Goal: Task Accomplishment & Management: Manage account settings

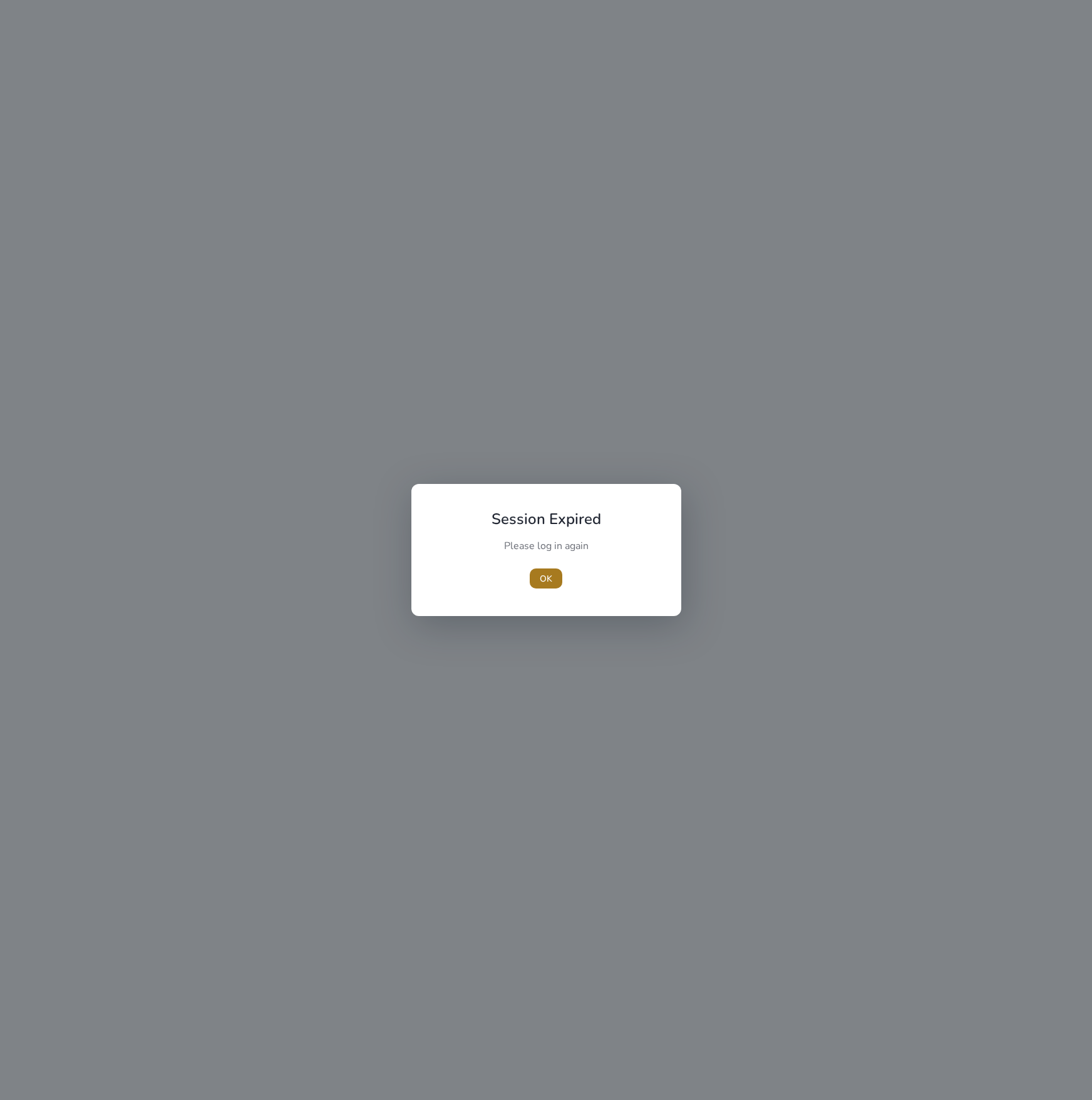
click at [557, 569] on span "button" at bounding box center [546, 579] width 32 height 31
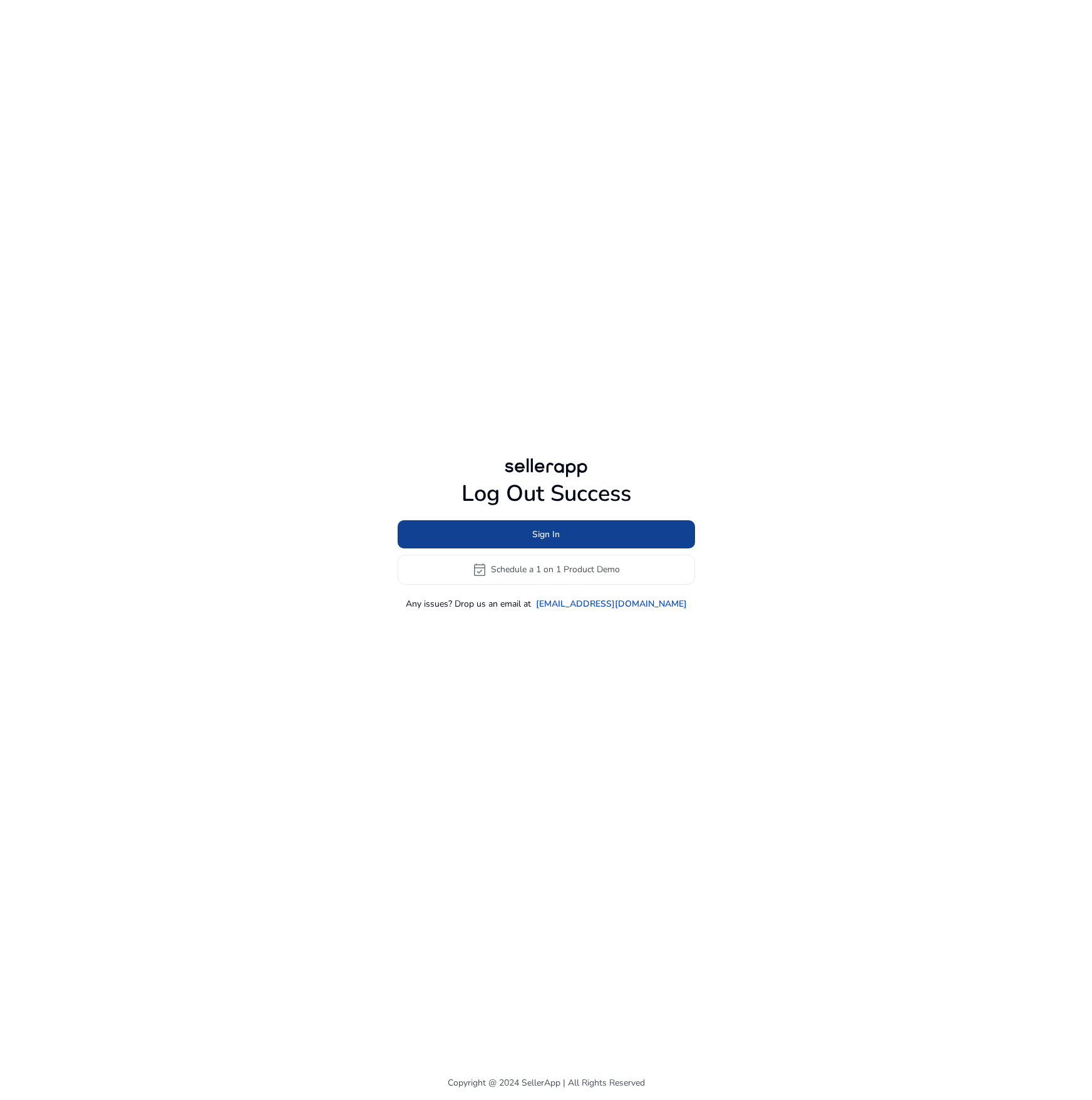
click at [572, 544] on span at bounding box center [546, 534] width 298 height 31
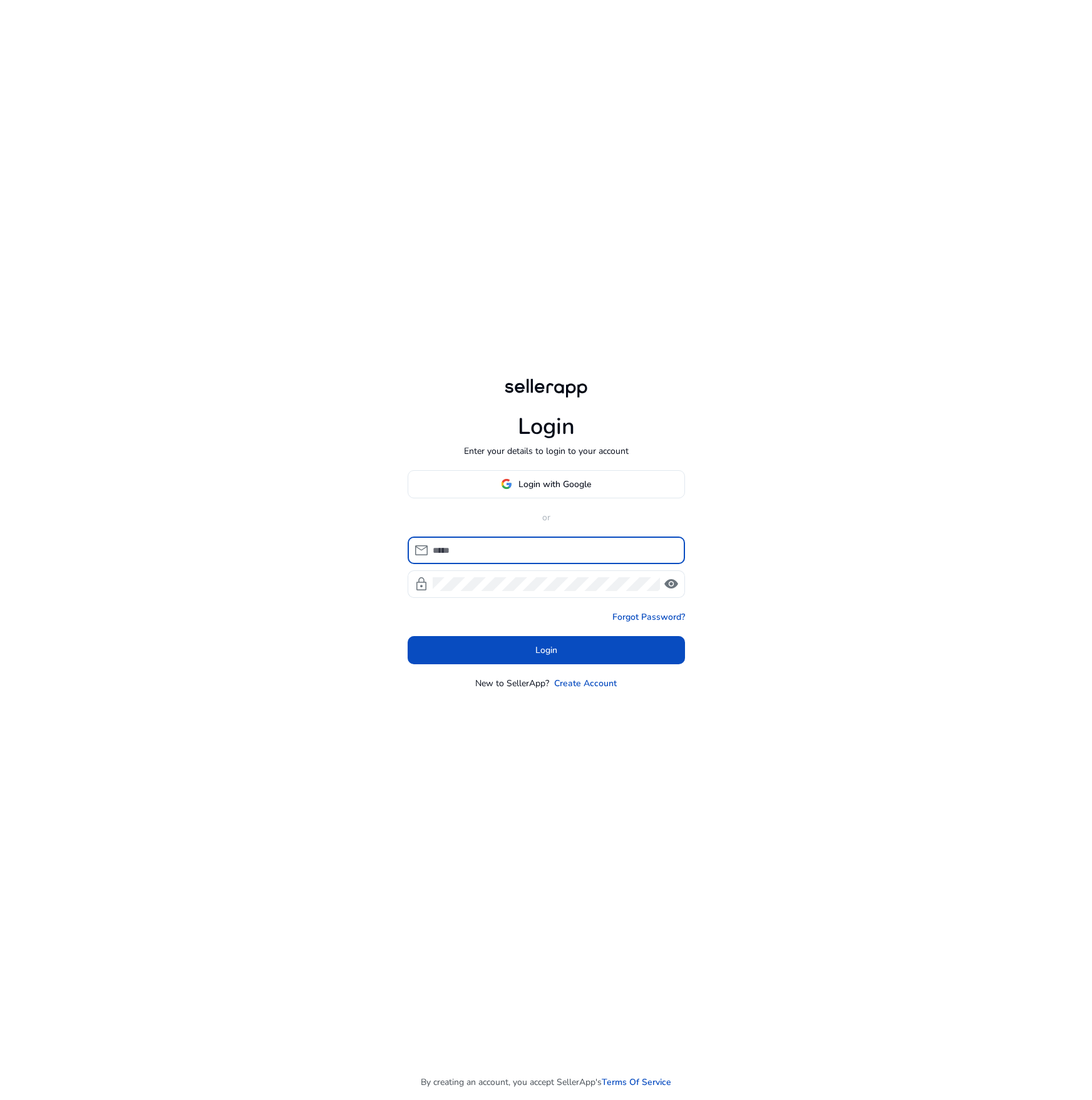
type input "**********"
click at [514, 650] on span at bounding box center [546, 650] width 277 height 31
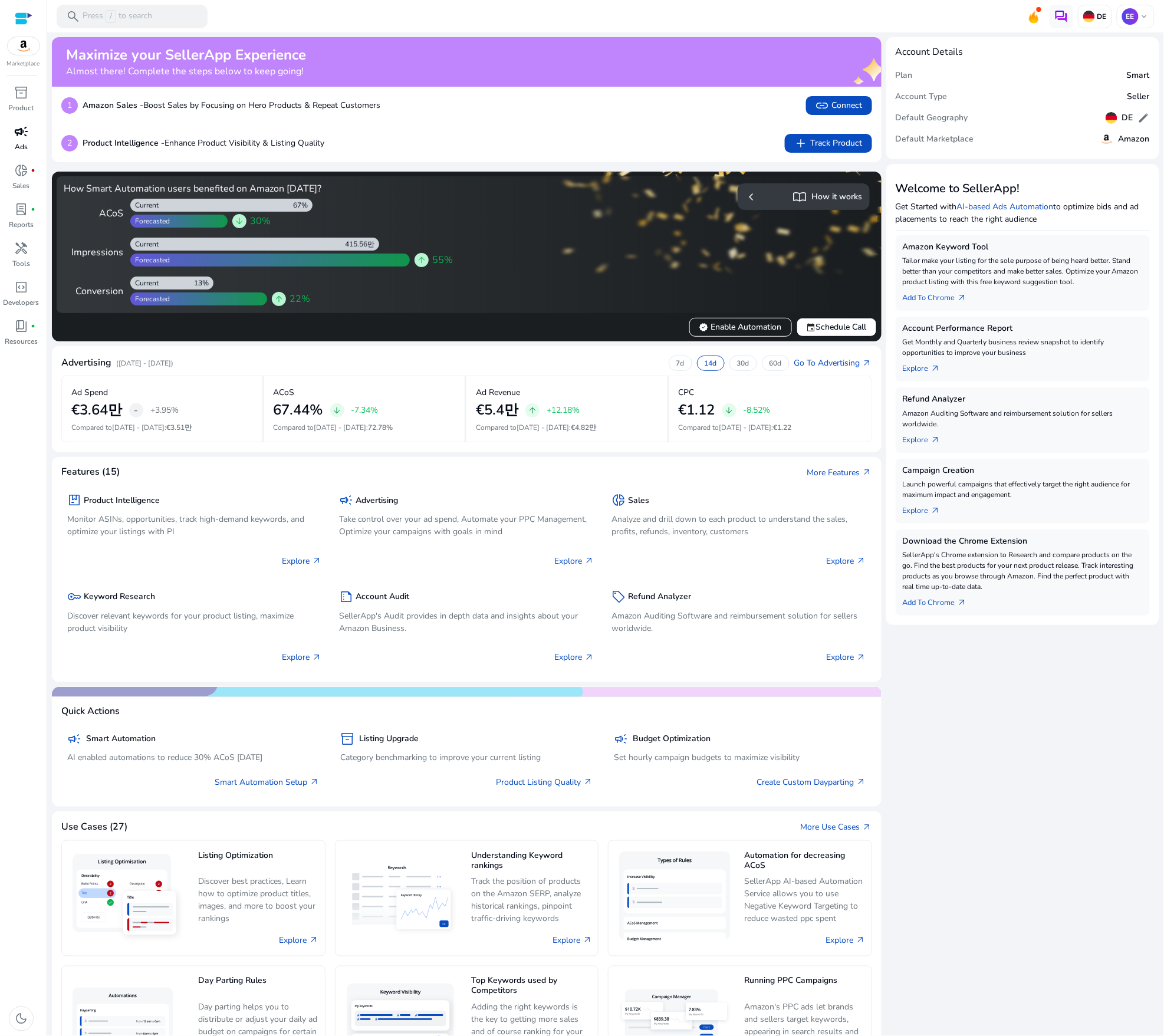
click at [33, 138] on div "campaign" at bounding box center [21, 131] width 33 height 19
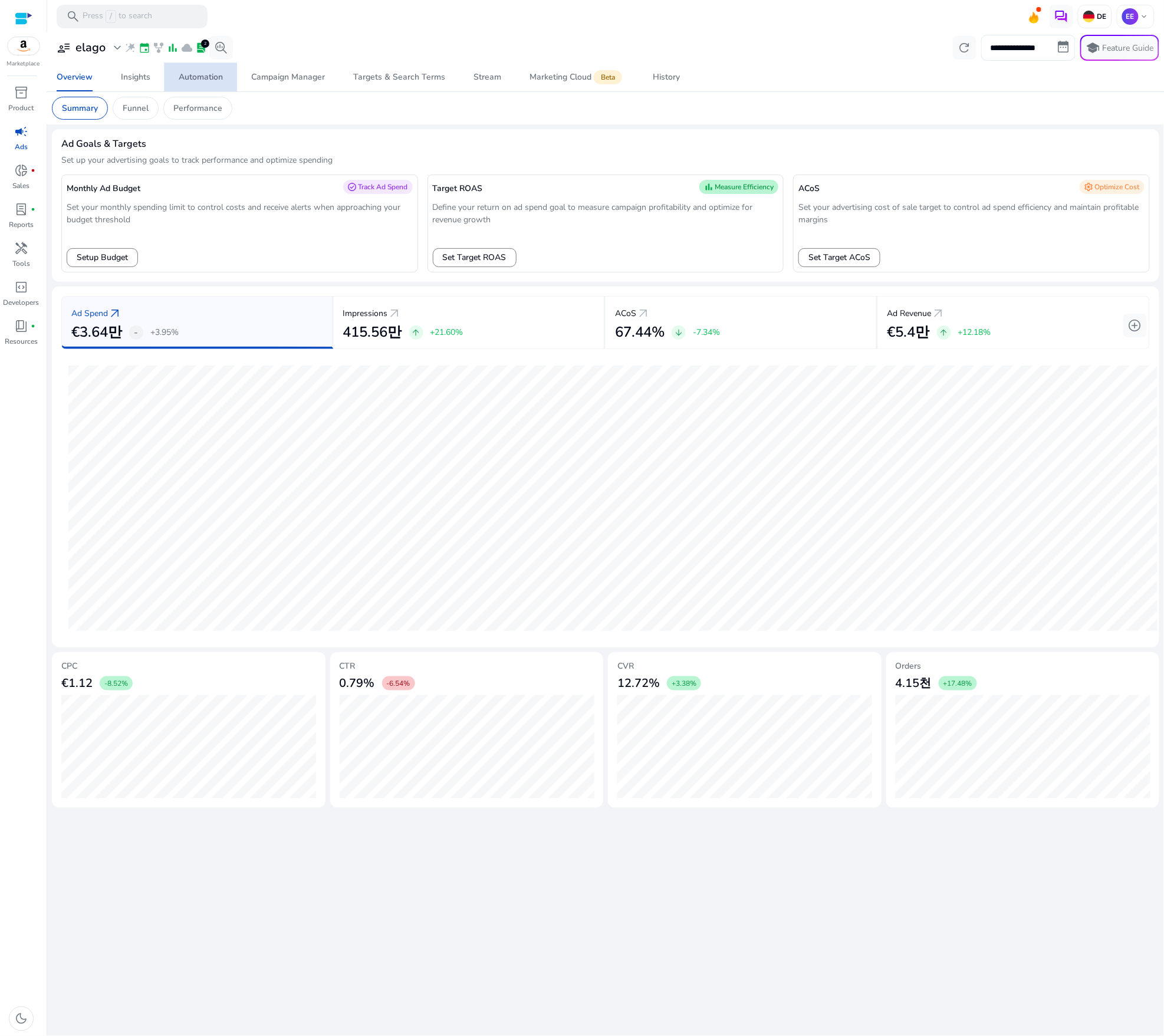
click at [195, 74] on div "Automation" at bounding box center [200, 77] width 44 height 8
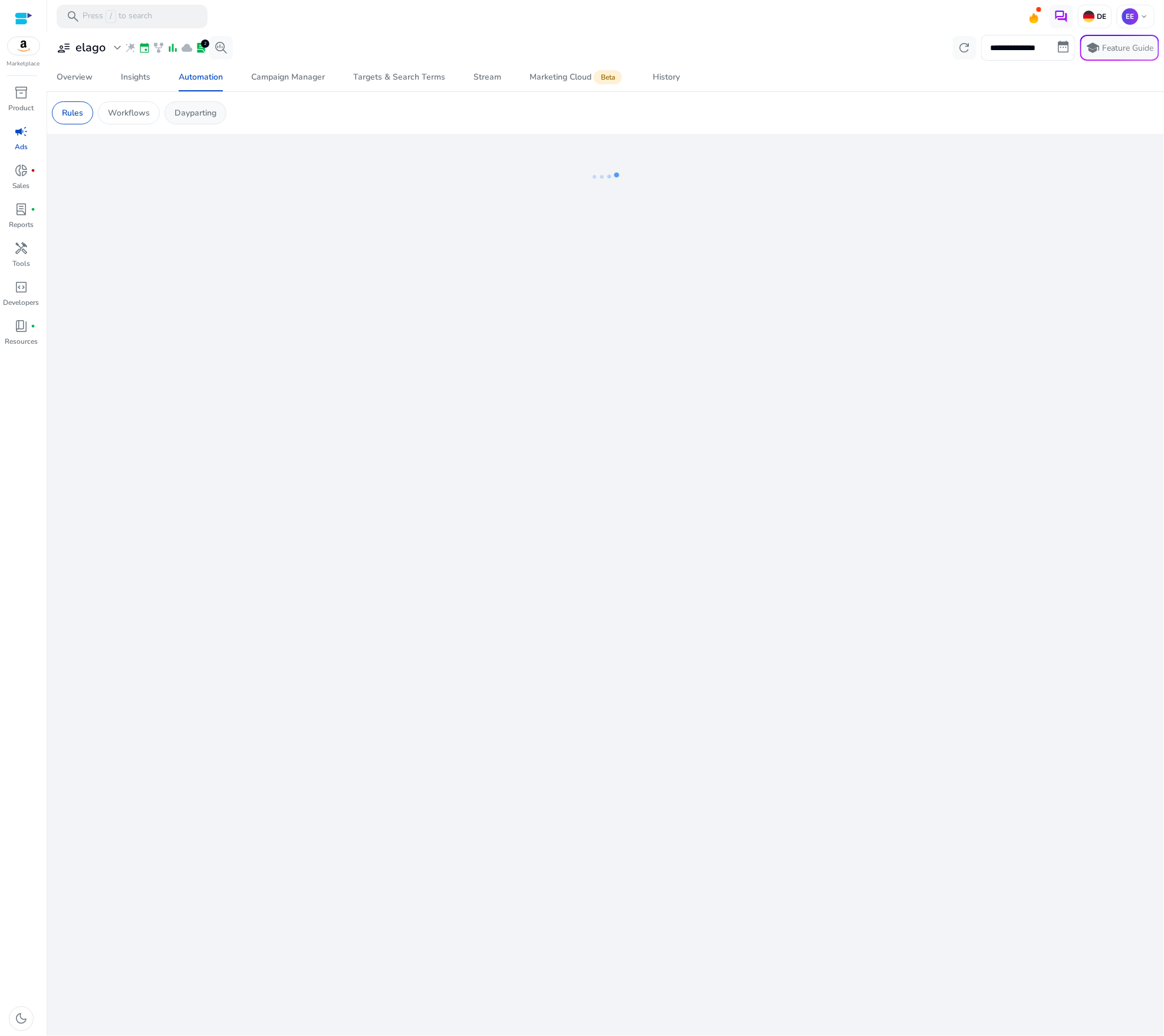
click at [212, 124] on div "Dayparting" at bounding box center [195, 113] width 62 height 23
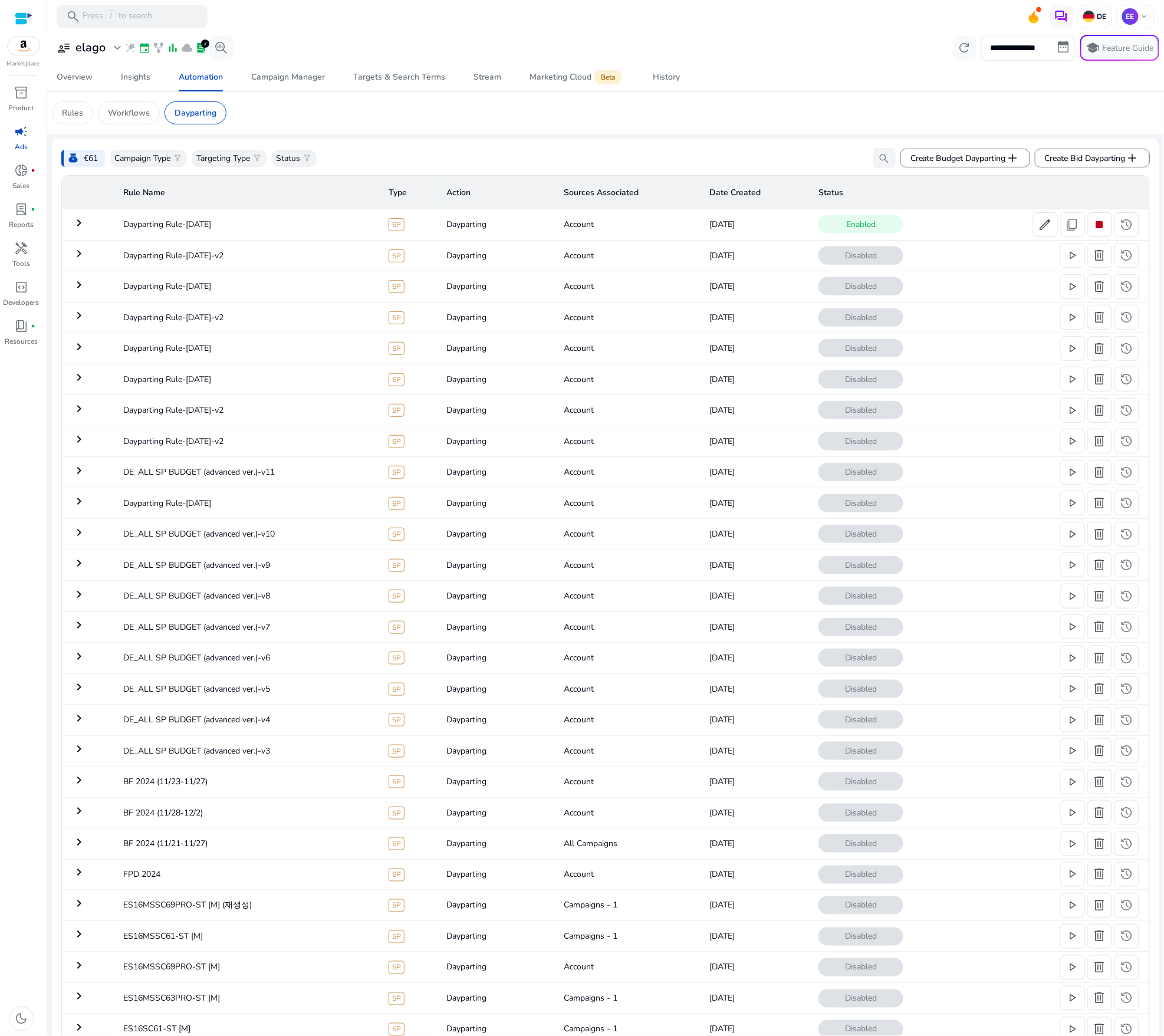
click at [81, 222] on mat-icon "keyboard_arrow_right" at bounding box center [79, 223] width 14 height 14
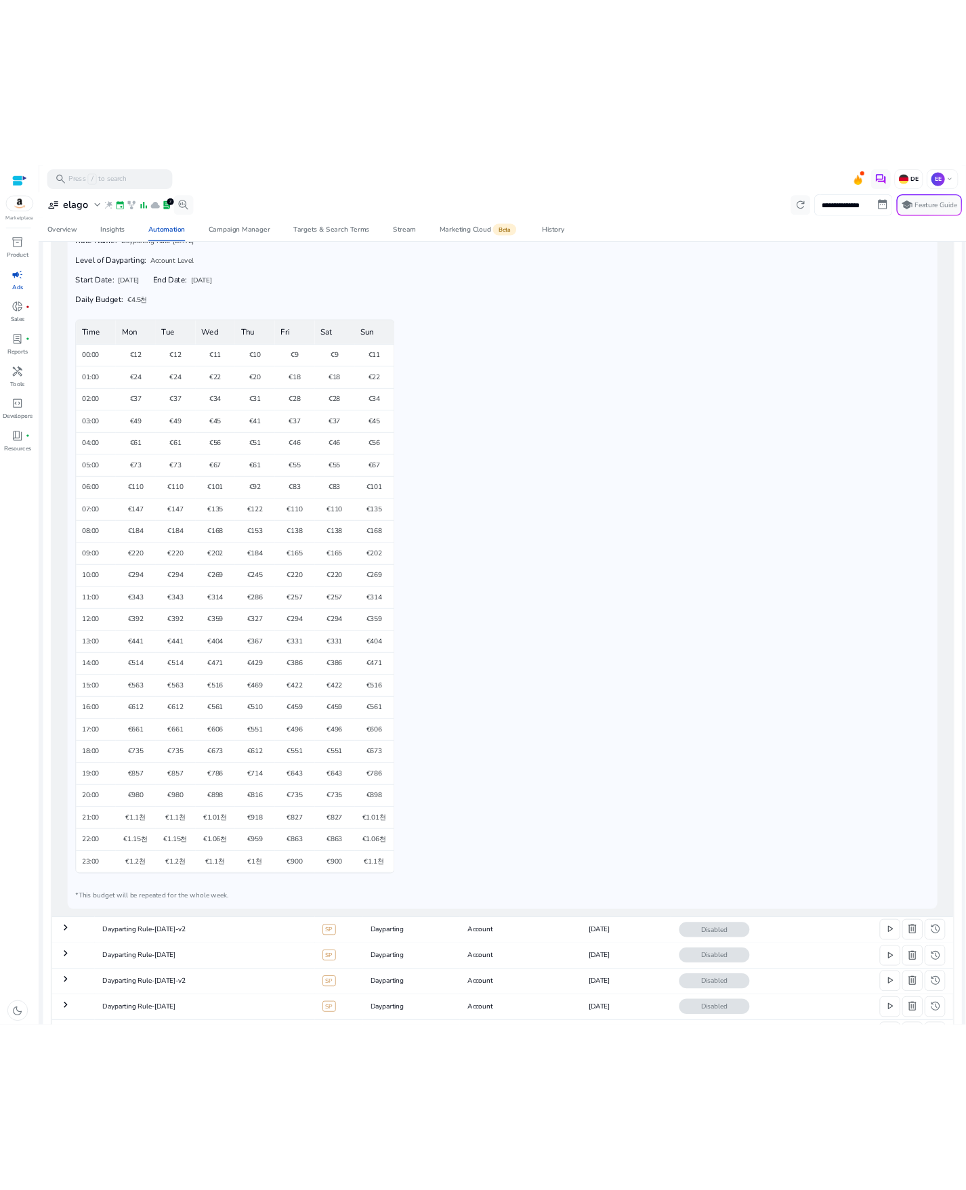
scroll to position [198, 0]
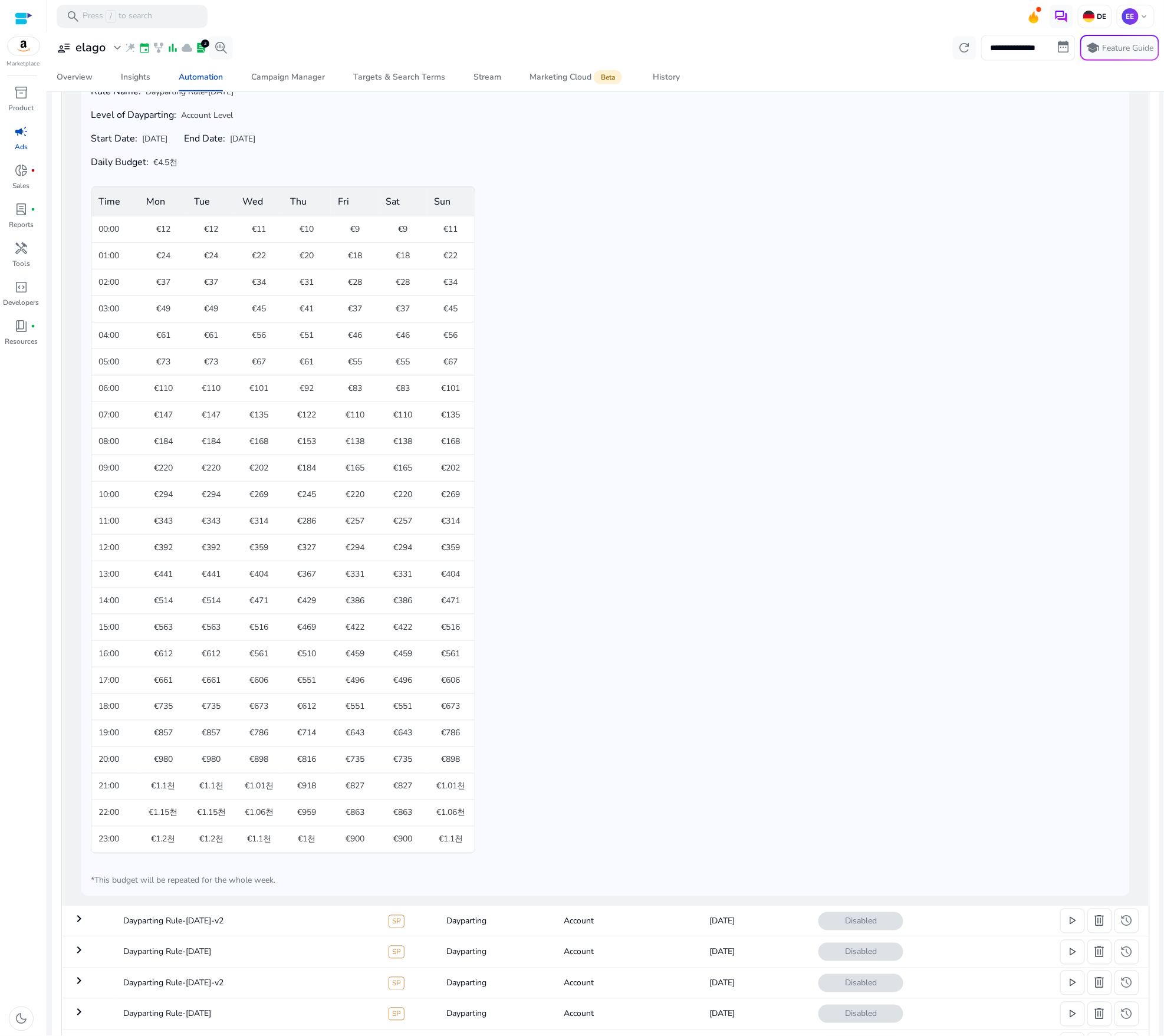
drag, startPoint x: 173, startPoint y: 849, endPoint x: 141, endPoint y: 841, distance: 33.0
click at [141, 841] on td "€1.2천" at bounding box center [163, 839] width 48 height 26
click at [653, 770] on div "Rule Name: Dayparting Rule-[DATE] Level of Dayparting: Account Level Start Date…" at bounding box center [605, 487] width 1030 height 801
click at [601, 586] on div "Rule Name: Dayparting Rule-[DATE] Level of Dayparting: Account Level Start Date…" at bounding box center [605, 487] width 1030 height 801
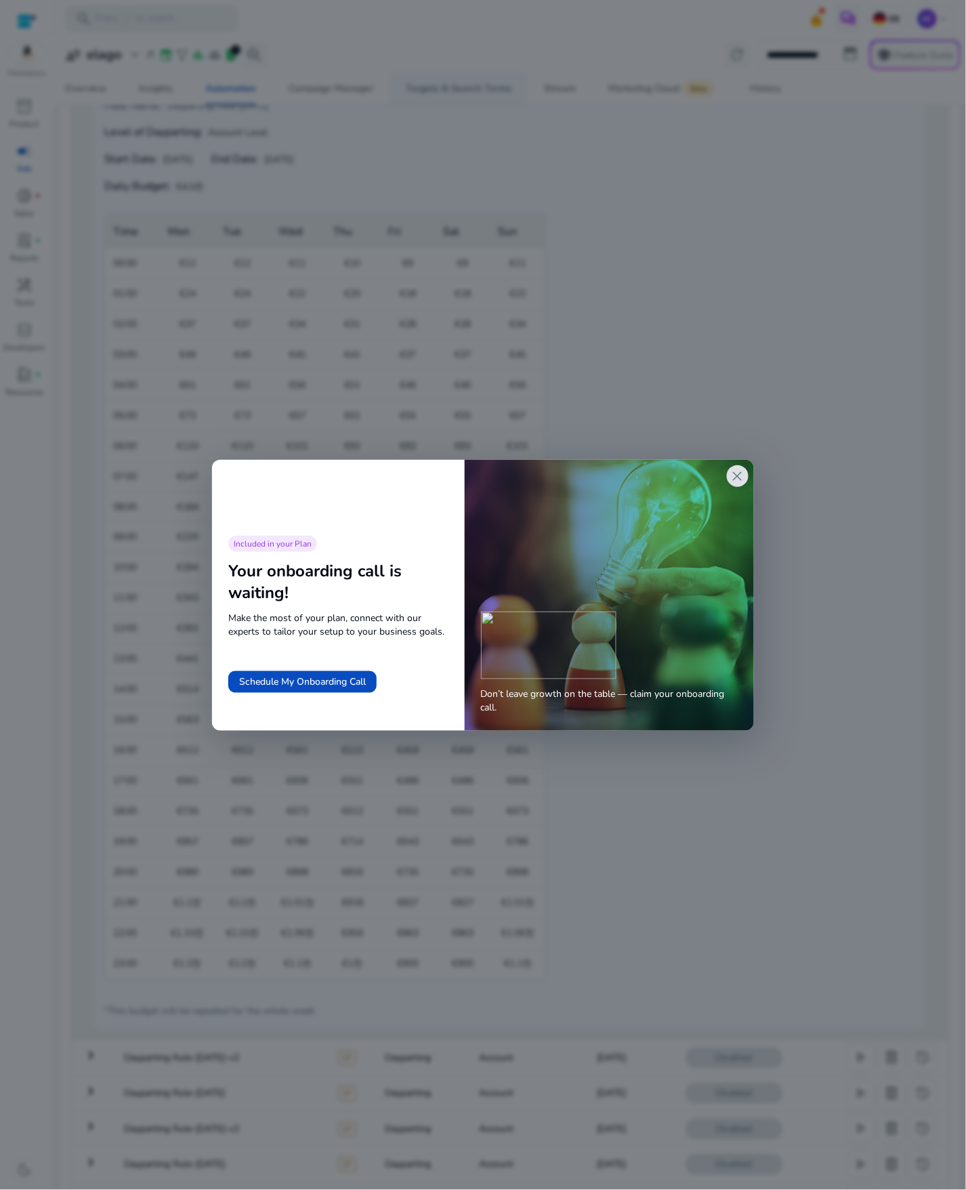
scroll to position [0, 0]
